Goal: Information Seeking & Learning: Learn about a topic

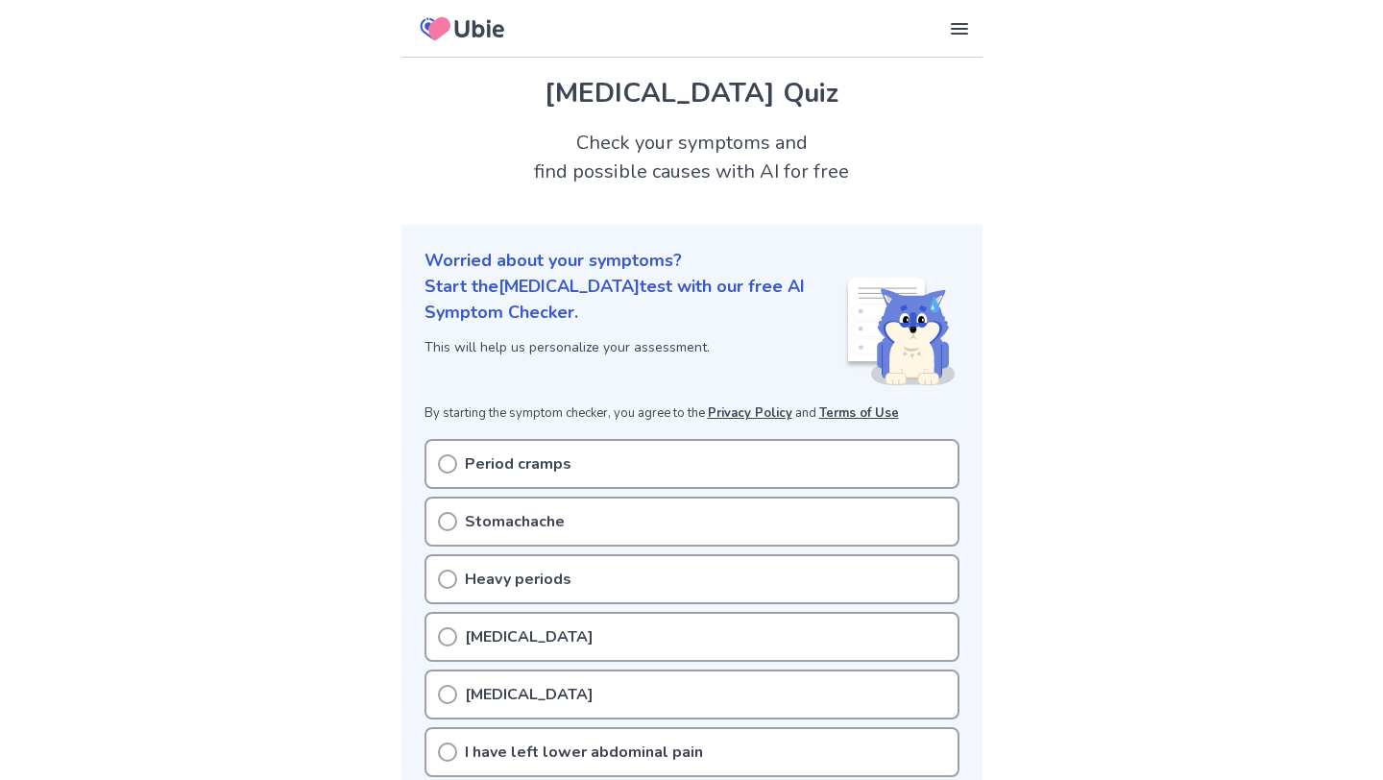
click at [451, 451] on div "Period cramps" at bounding box center [691, 464] width 535 height 50
click at [439, 461] on icon at bounding box center [447, 463] width 19 height 19
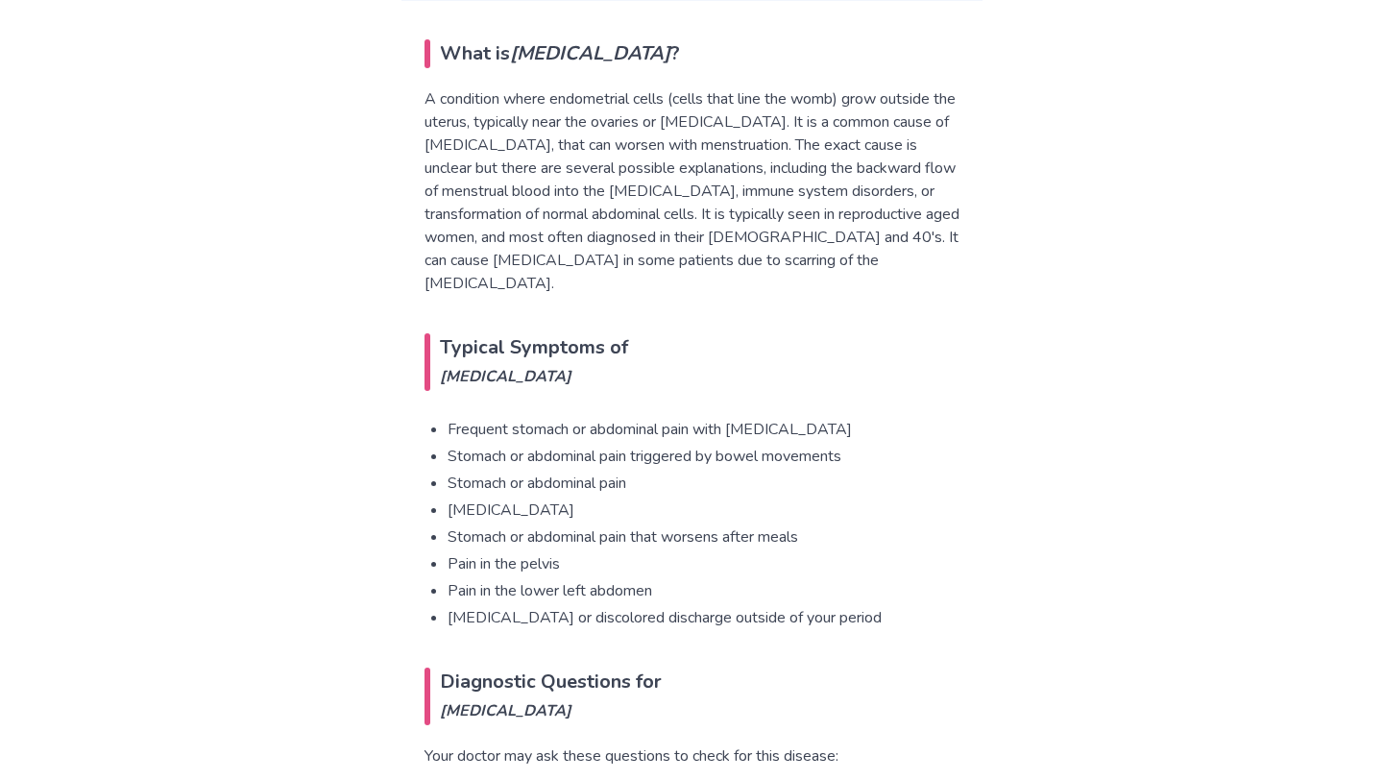
scroll to position [1250, 0]
